Goal: Find specific page/section: Find specific page/section

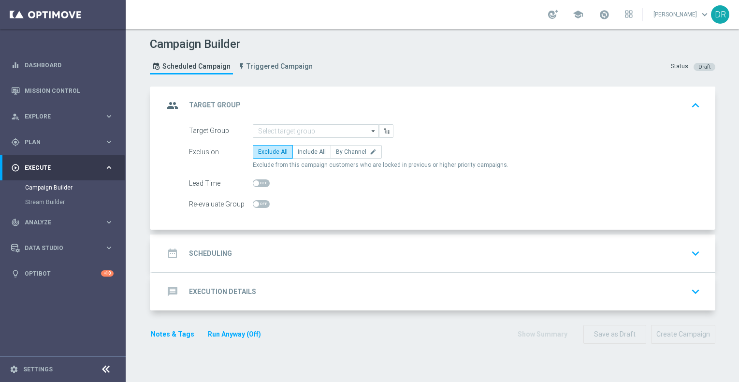
drag, startPoint x: 439, startPoint y: 46, endPoint x: 410, endPoint y: 43, distance: 29.2
click at [439, 46] on div "Campaign Builder Scheduled Campaign Triggered Campaign Status: Draft" at bounding box center [433, 57] width 580 height 44
click at [68, 95] on link "Mission Control" at bounding box center [69, 91] width 89 height 26
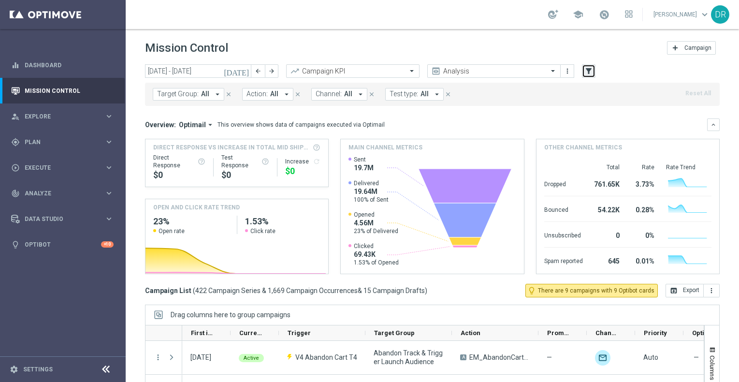
click at [589, 73] on icon "filter_alt" at bounding box center [589, 71] width 9 height 9
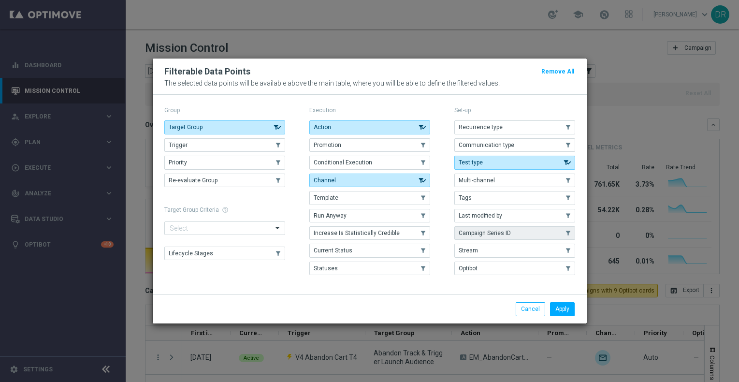
click at [484, 233] on span "Campaign Series ID" at bounding box center [485, 233] width 52 height 7
click at [556, 308] on button "Apply" at bounding box center [562, 309] width 25 height 14
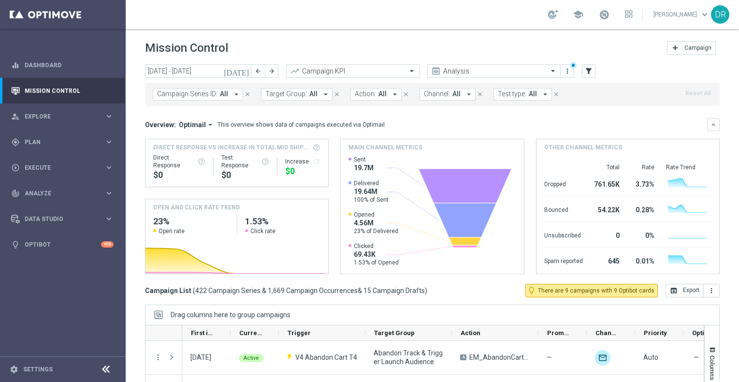
click at [230, 95] on button "Campaign Series ID: All arrow_drop_down" at bounding box center [198, 94] width 90 height 13
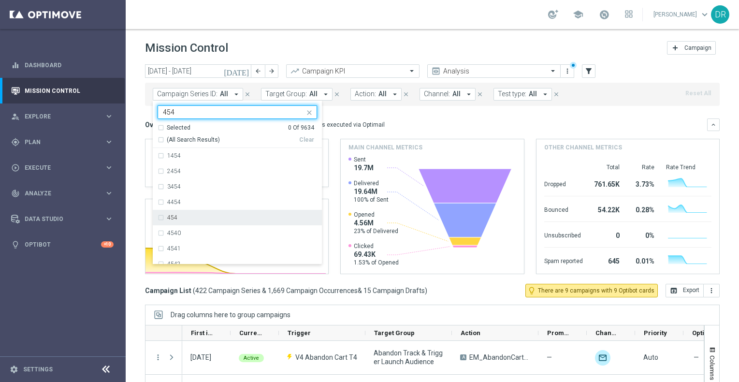
click at [185, 216] on div "454" at bounding box center [242, 218] width 150 height 6
type input "454"
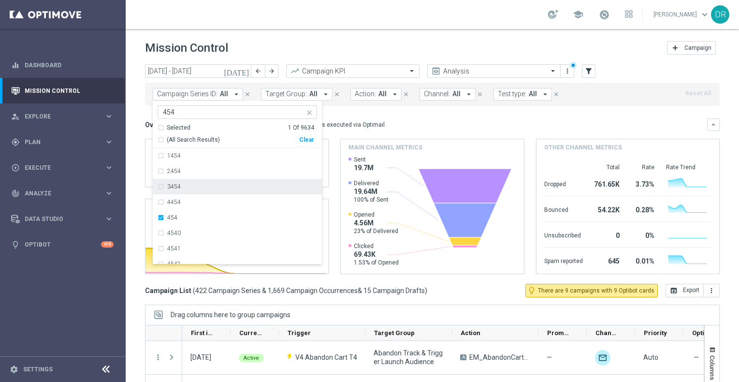
click at [456, 122] on div "Overview: Optimail arrow_drop_down This overview shows data of campaigns execut…" at bounding box center [426, 124] width 562 height 9
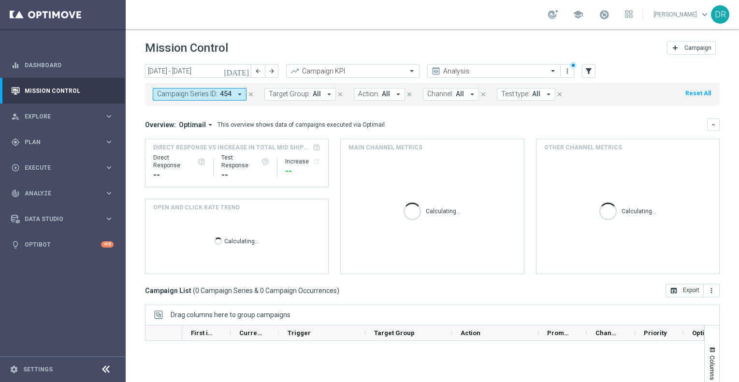
click at [253, 97] on icon "close" at bounding box center [251, 94] width 7 height 7
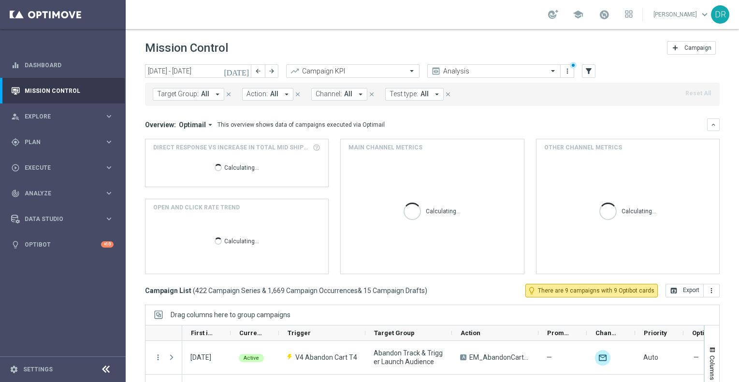
click at [272, 51] on div "Mission Control add Campaign" at bounding box center [432, 48] width 575 height 19
click at [198, 43] on h1 "Mission Control" at bounding box center [186, 48] width 83 height 14
click at [198, 42] on h1 "Mission Control" at bounding box center [186, 48] width 83 height 14
click at [199, 41] on h1 "Mission Control" at bounding box center [186, 48] width 83 height 14
click at [191, 45] on h1 "Mission Control" at bounding box center [186, 48] width 83 height 14
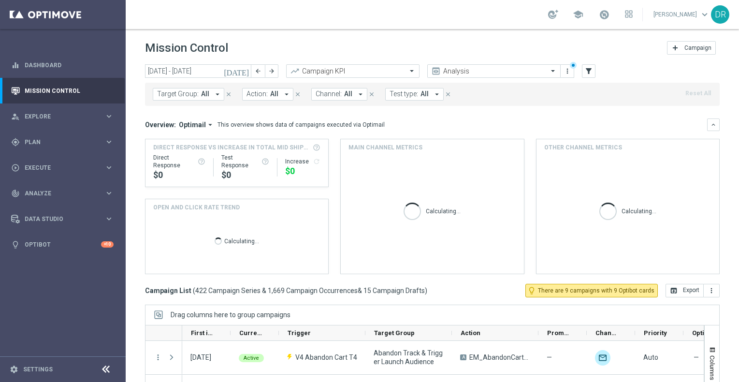
click at [191, 45] on h1 "Mission Control" at bounding box center [186, 48] width 83 height 14
click at [314, 42] on div "Mission Control add Campaign" at bounding box center [432, 48] width 575 height 19
